Goal: Task Accomplishment & Management: Manage account settings

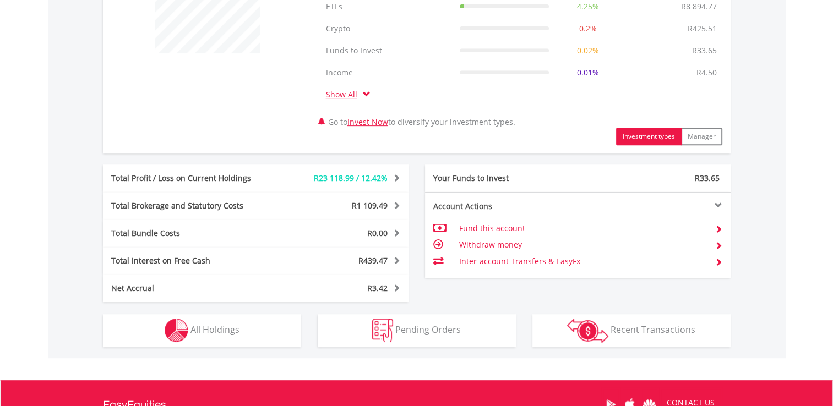
scroll to position [482, 0]
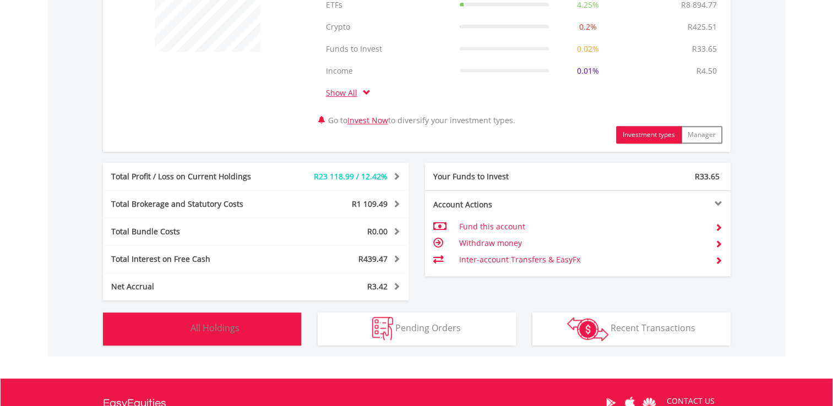
click at [232, 325] on span "All Holdings" at bounding box center [215, 328] width 49 height 12
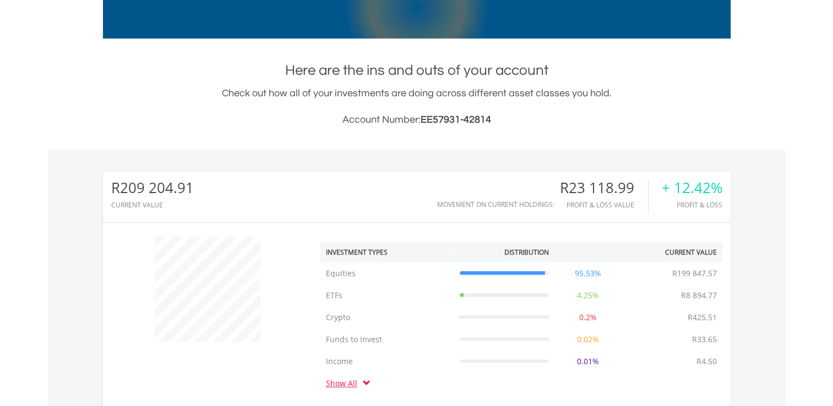
scroll to position [0, 0]
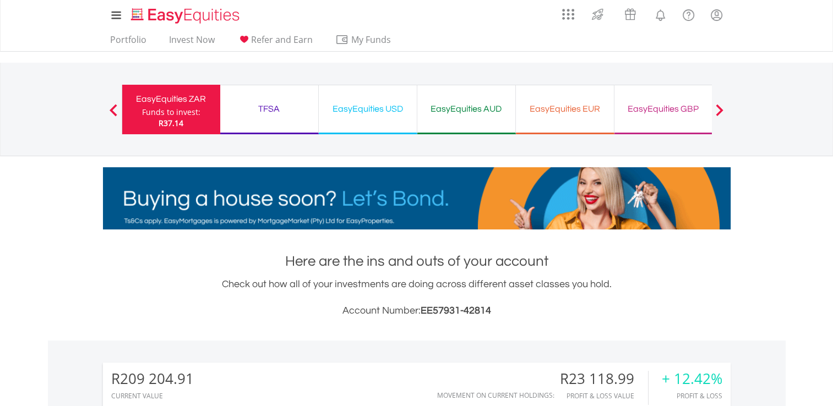
click at [373, 105] on div "EasyEquities USD" at bounding box center [367, 108] width 85 height 15
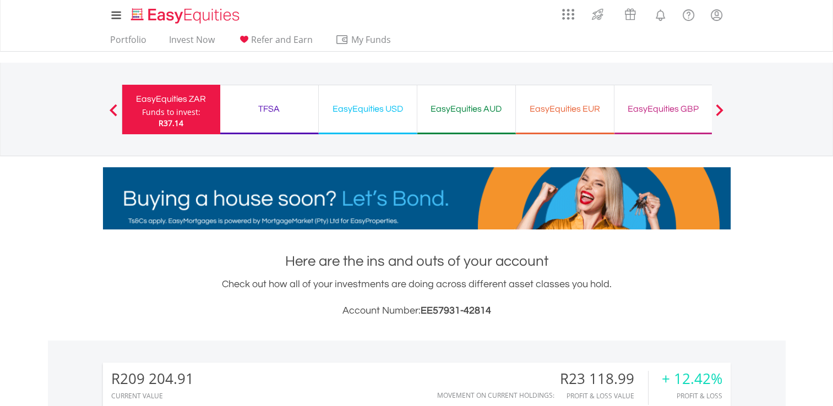
click at [380, 107] on div "EasyEquities USD" at bounding box center [367, 108] width 85 height 15
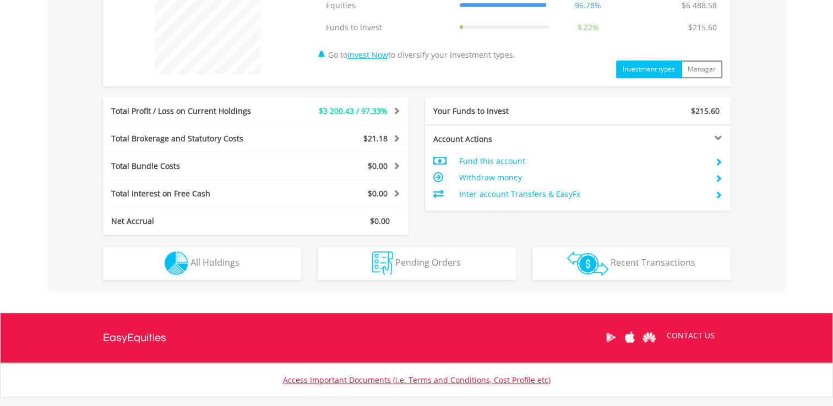
scroll to position [474, 0]
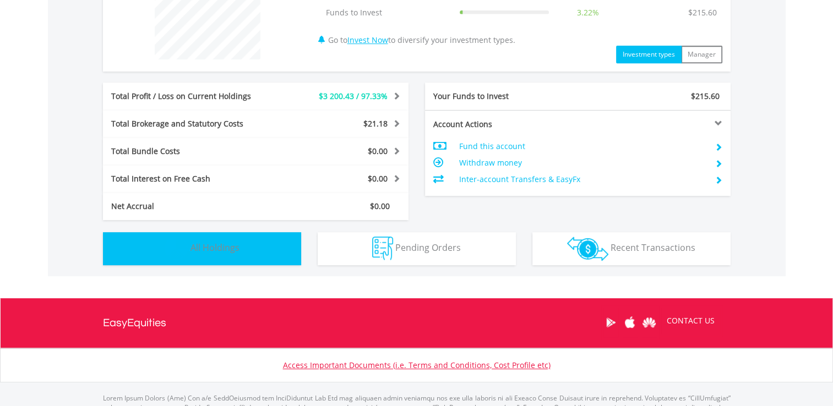
click at [259, 249] on button "Holdings All Holdings" at bounding box center [202, 248] width 198 height 33
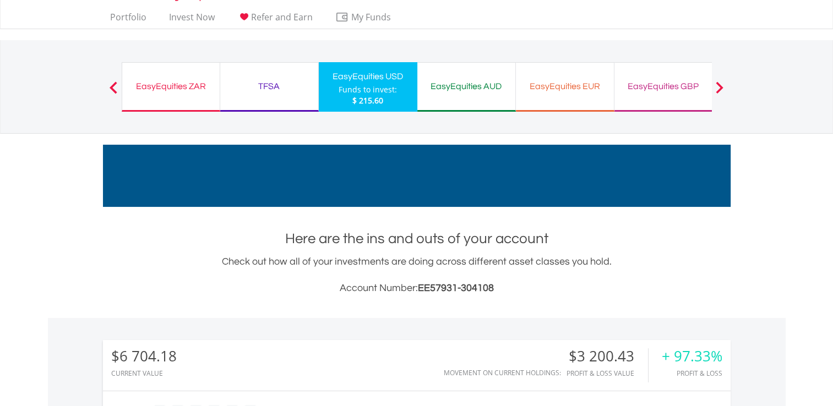
scroll to position [0, 0]
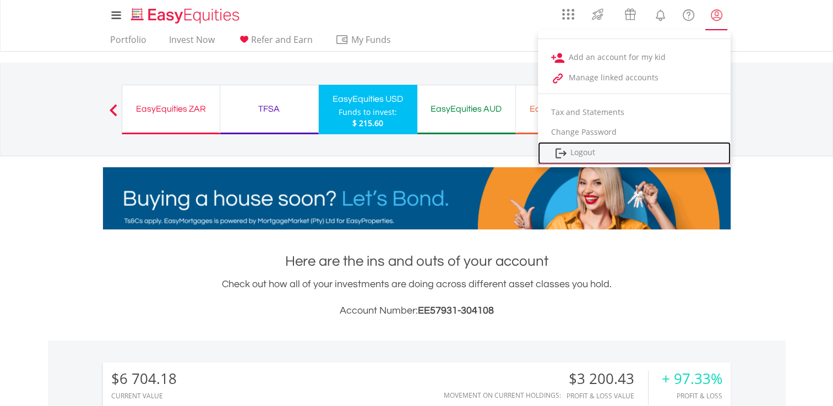
click at [582, 150] on link "Logout" at bounding box center [634, 153] width 193 height 23
